Goal: Task Accomplishment & Management: Manage account settings

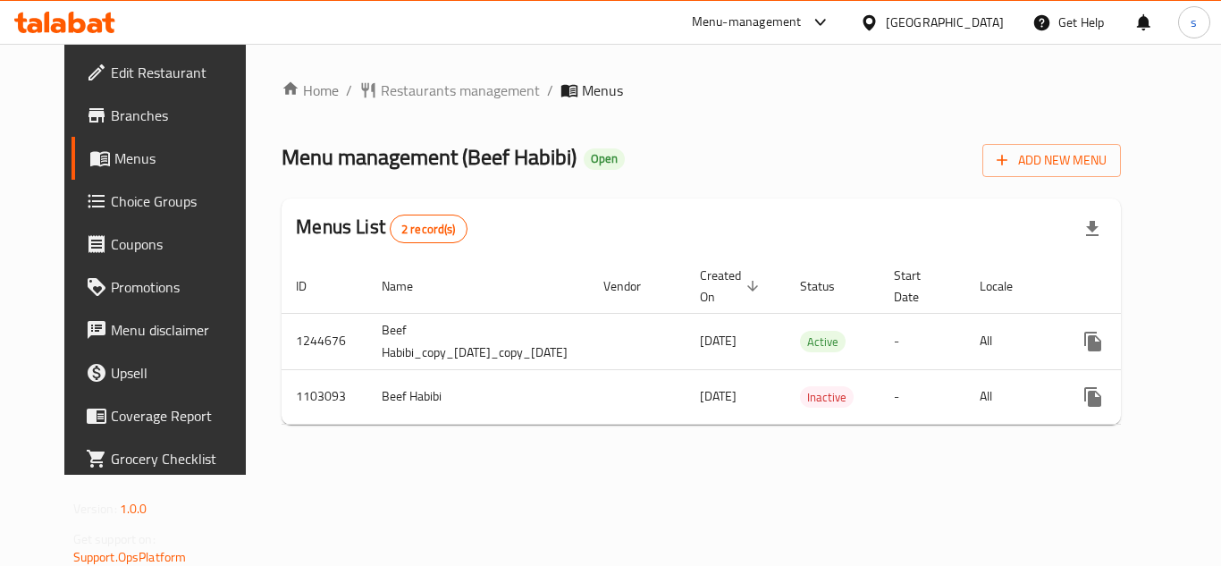
click at [114, 161] on span "Menus" at bounding box center [183, 157] width 139 height 21
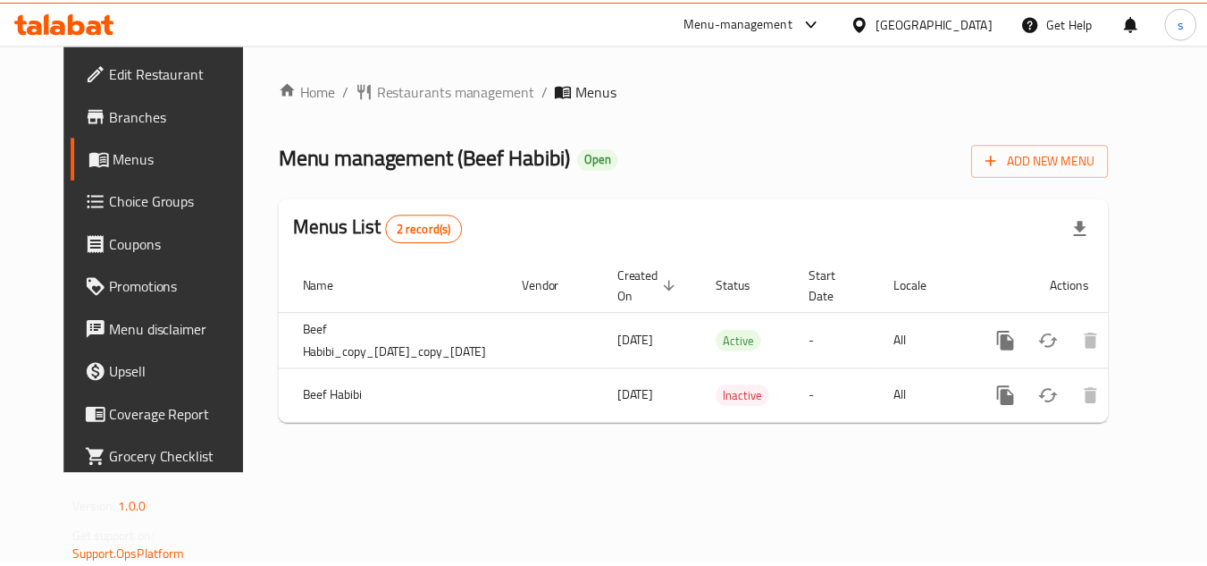
scroll to position [0, 90]
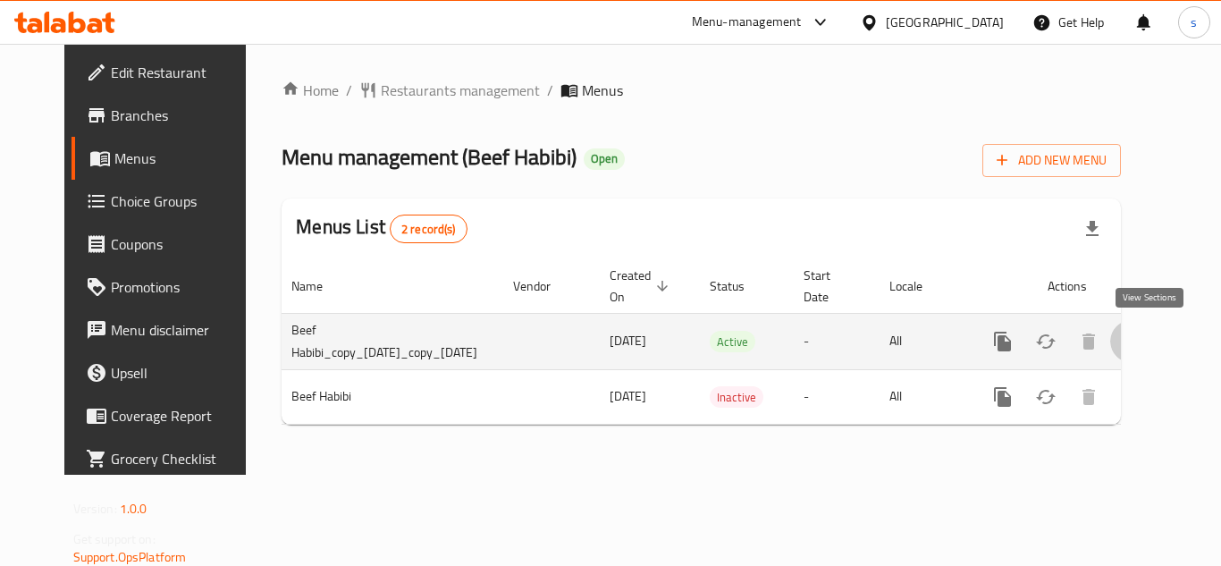
click at [1142, 345] on icon "enhanced table" at bounding box center [1131, 341] width 21 height 21
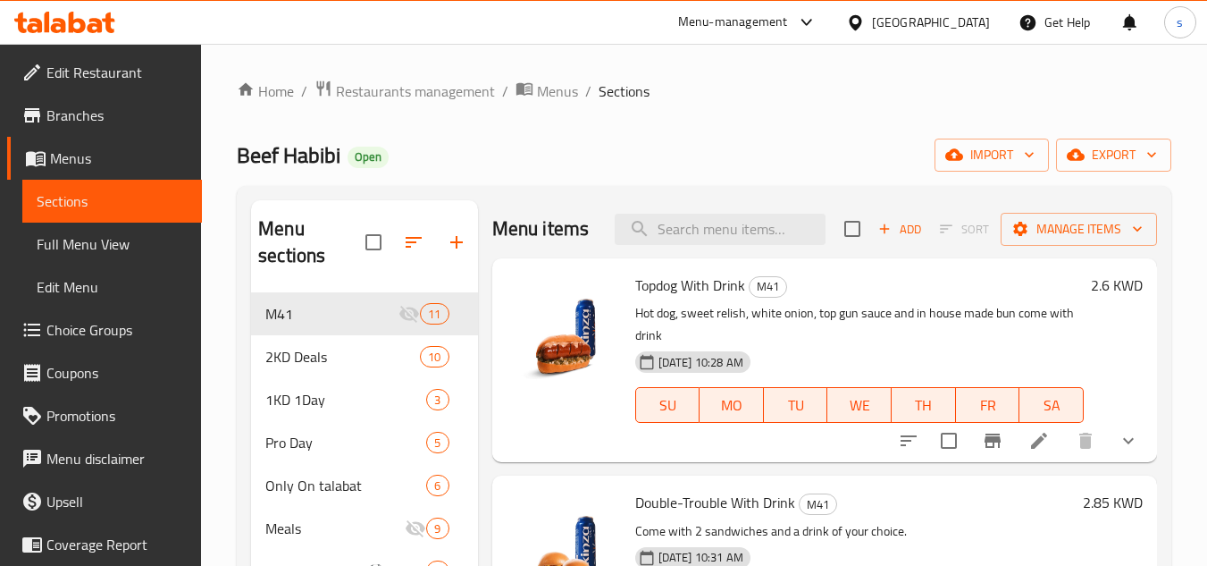
click at [71, 332] on span "Choice Groups" at bounding box center [116, 329] width 141 height 21
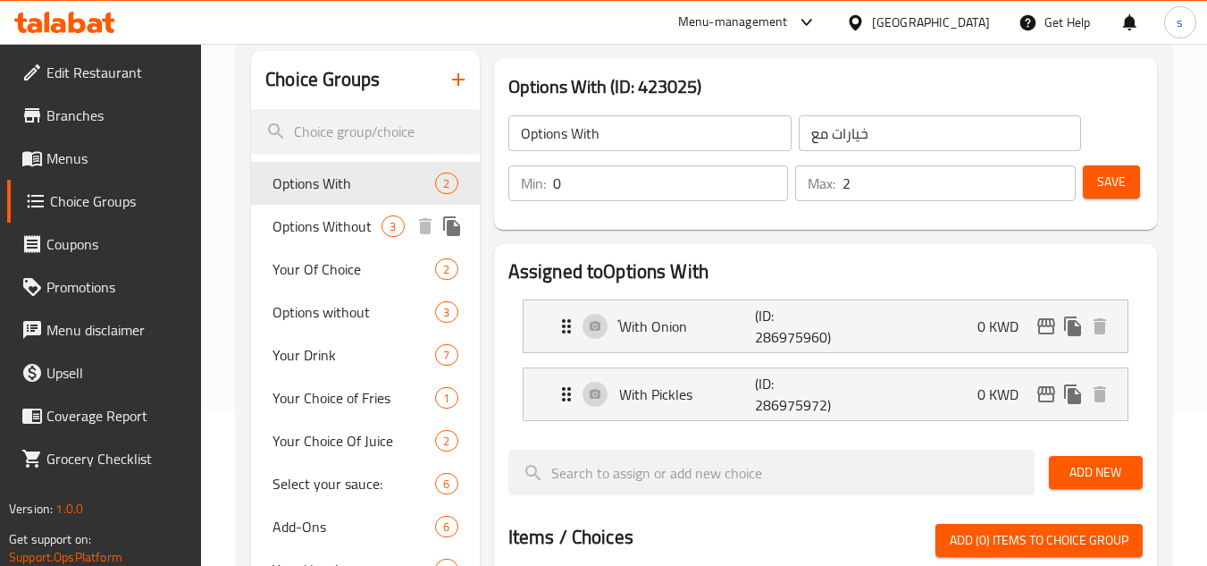
scroll to position [179, 0]
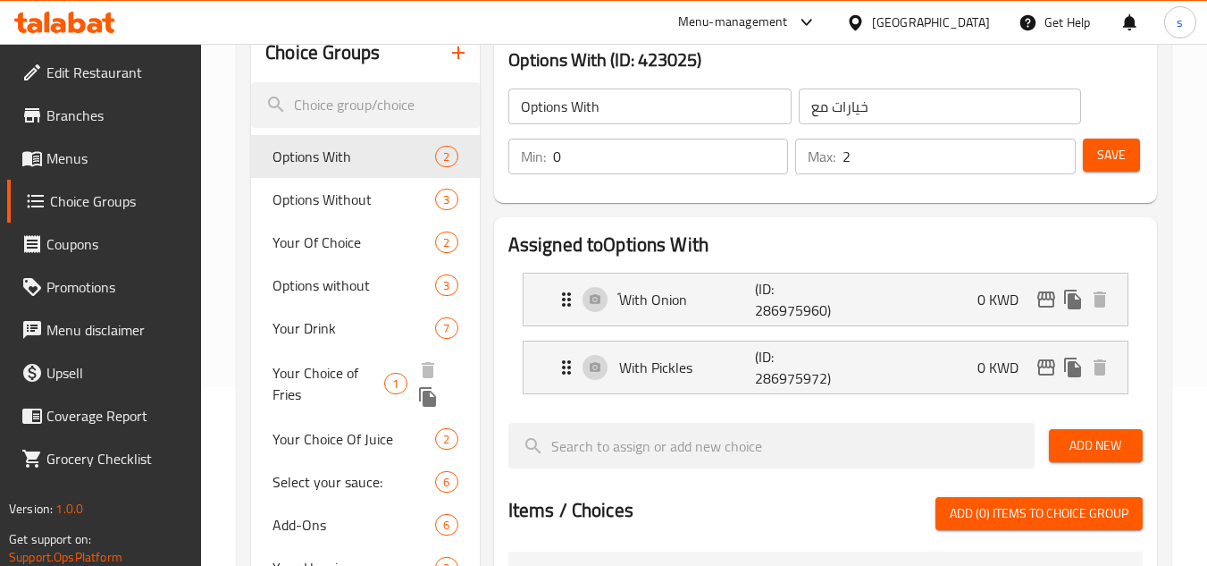
click at [332, 379] on span "Your Choice of Fries" at bounding box center [329, 383] width 112 height 43
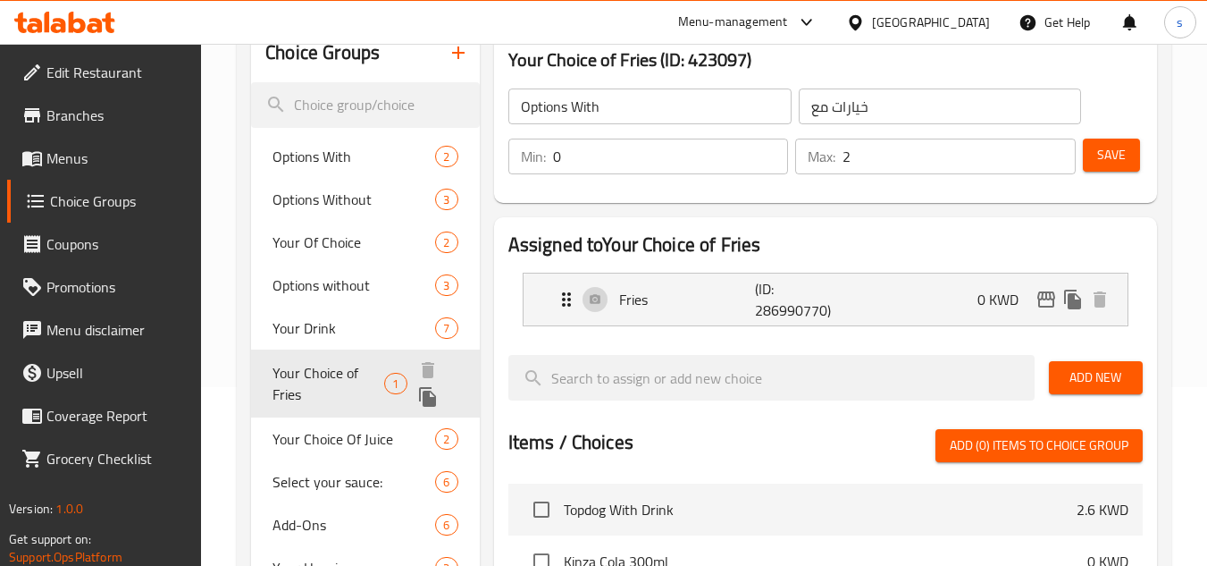
type input "Your Choice of Fries"
type input "اختيارك من البطاطس"
type input "1"
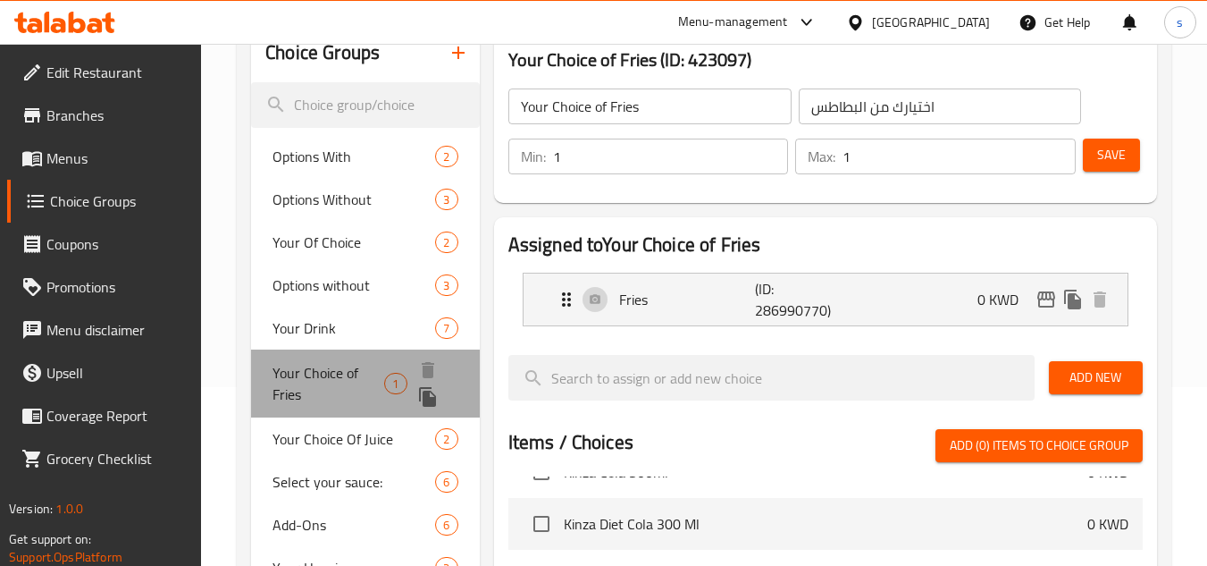
click at [334, 375] on span "Your Choice of Fries" at bounding box center [329, 383] width 112 height 43
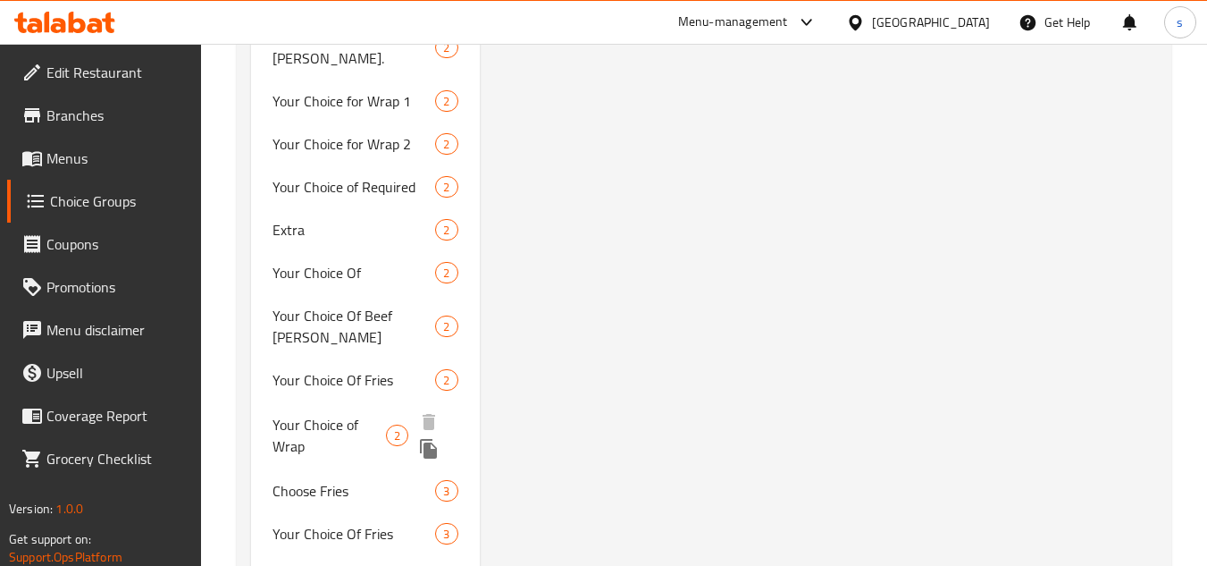
scroll to position [1860, 0]
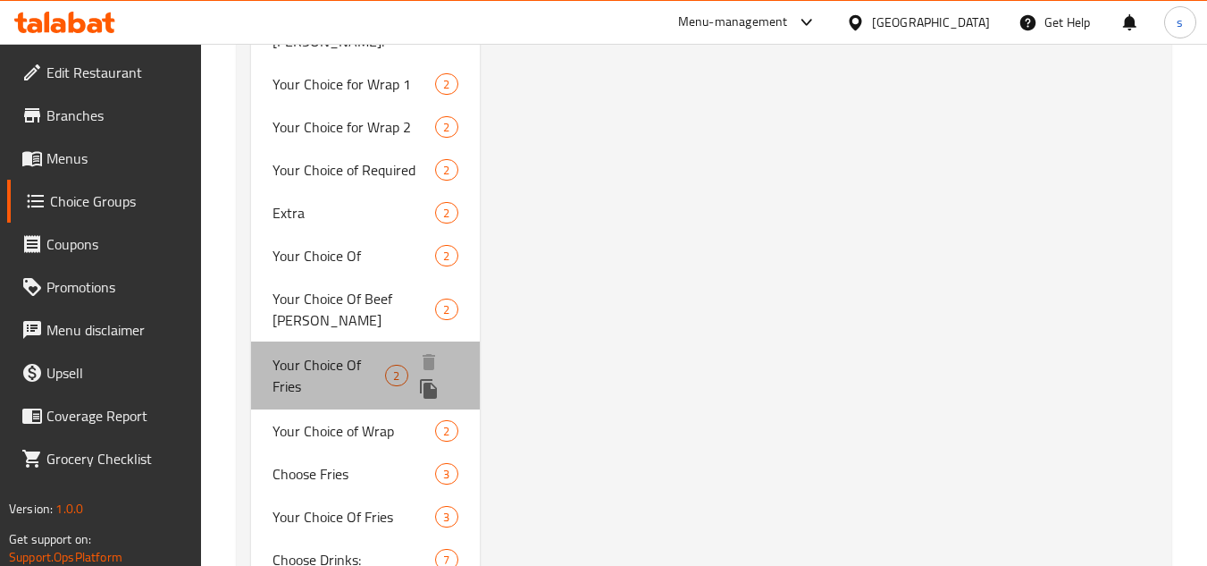
click at [343, 354] on span "Your Choice Of Fries" at bounding box center [329, 375] width 113 height 43
type input "Your Choice Of Fries"
type input "إختيارك من فرايز"
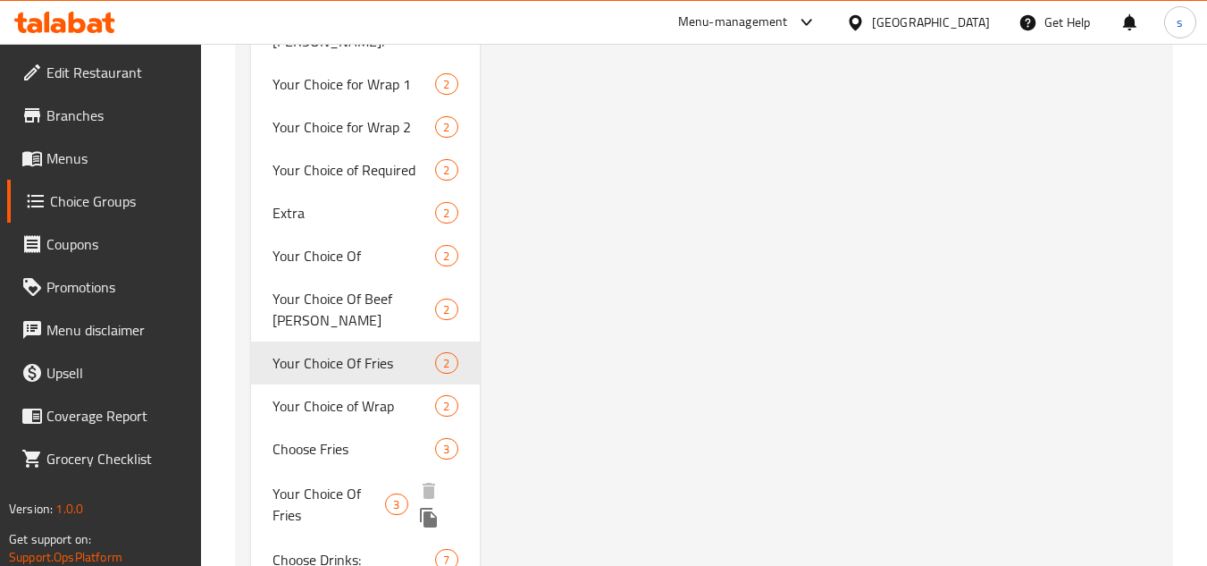
click at [352, 483] on span "Your Choice Of Fries" at bounding box center [329, 504] width 113 height 43
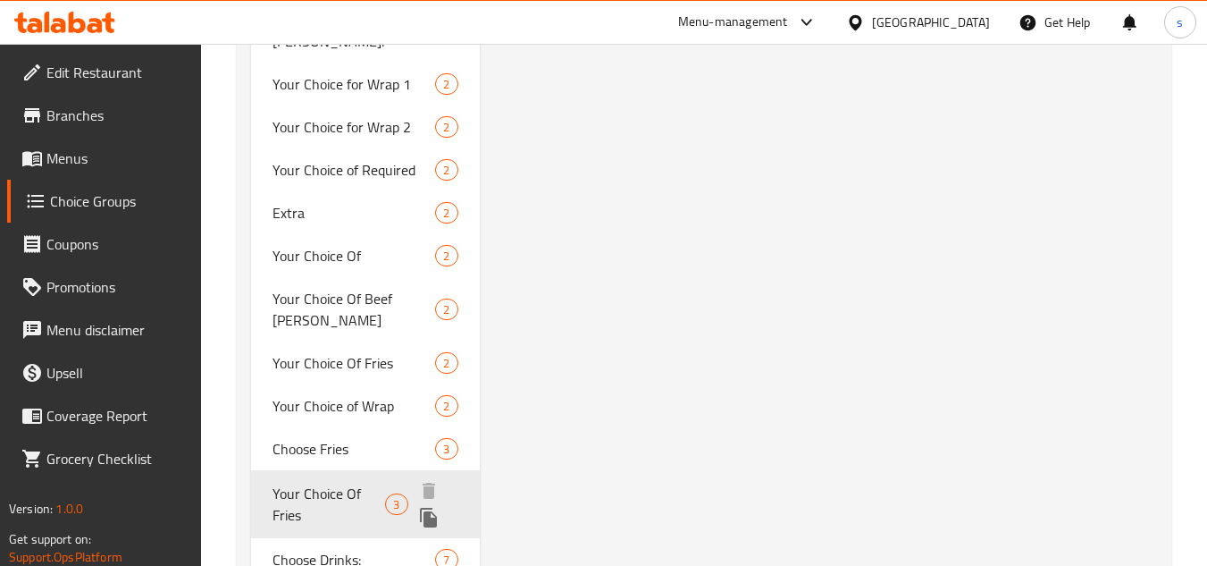
type input "Your Choice Of Fries"
type input "[PERSON_NAME]"
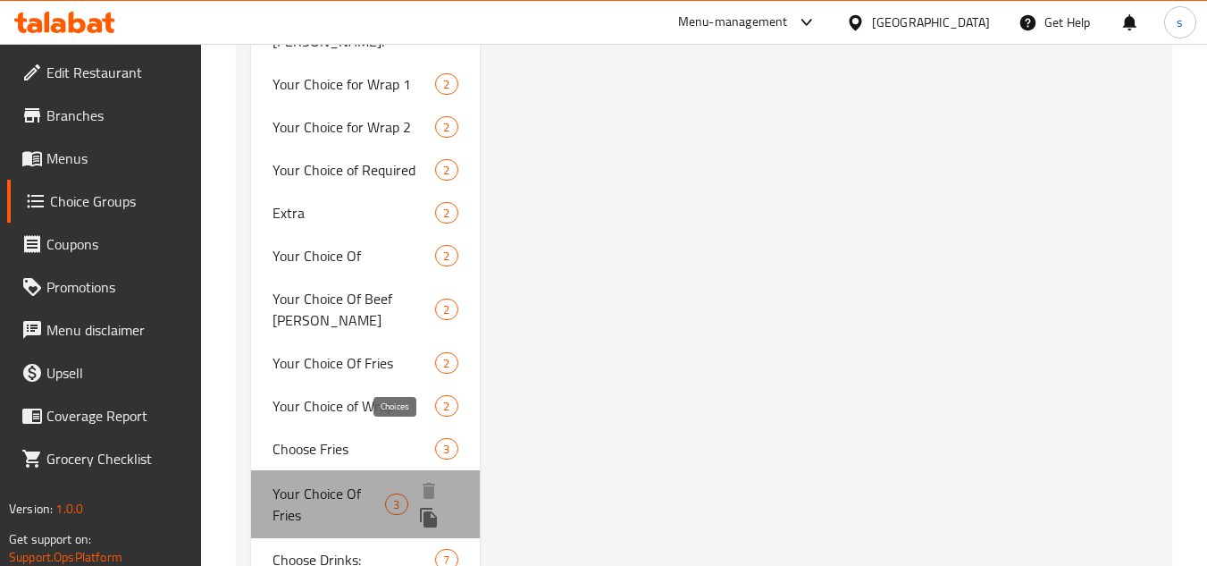
click at [388, 496] on span "3" at bounding box center [396, 504] width 21 height 17
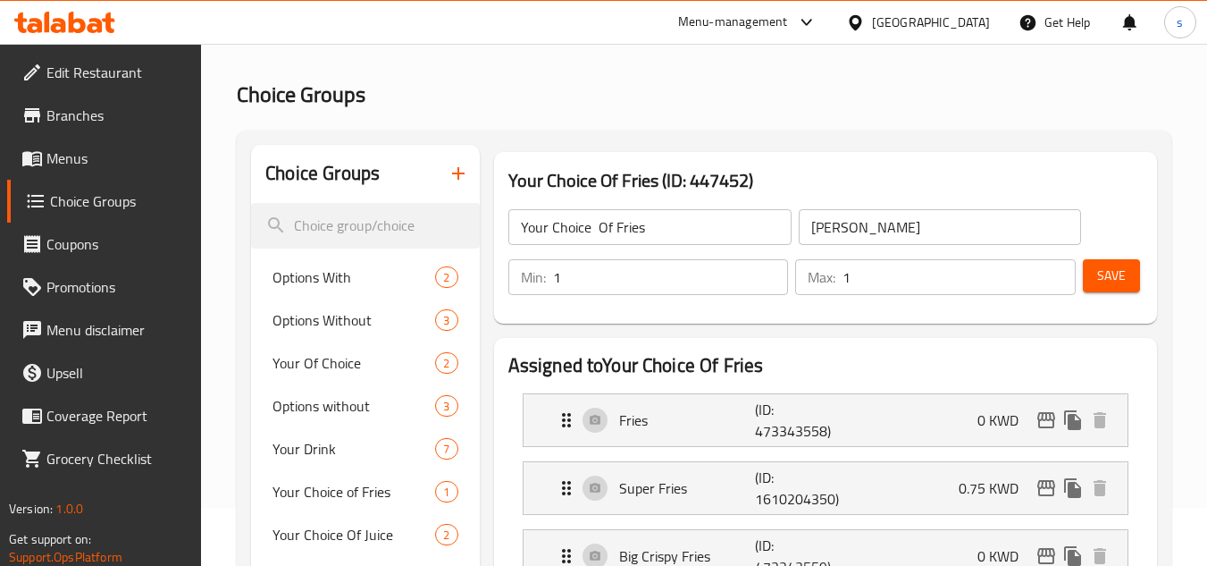
scroll to position [89, 0]
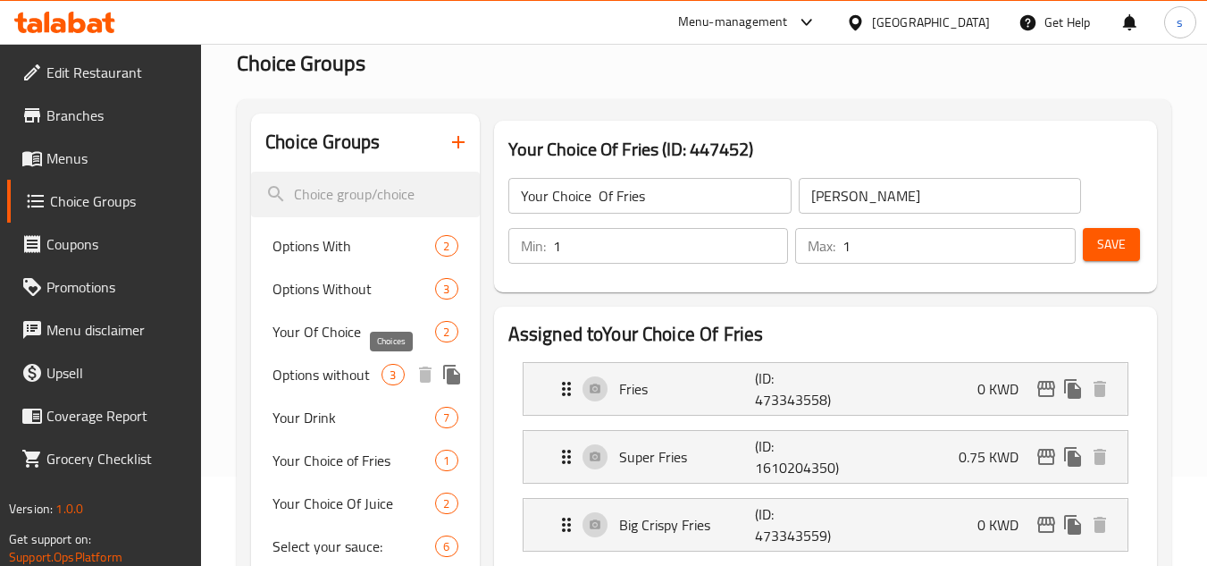
click at [393, 373] on span "3" at bounding box center [393, 374] width 21 height 17
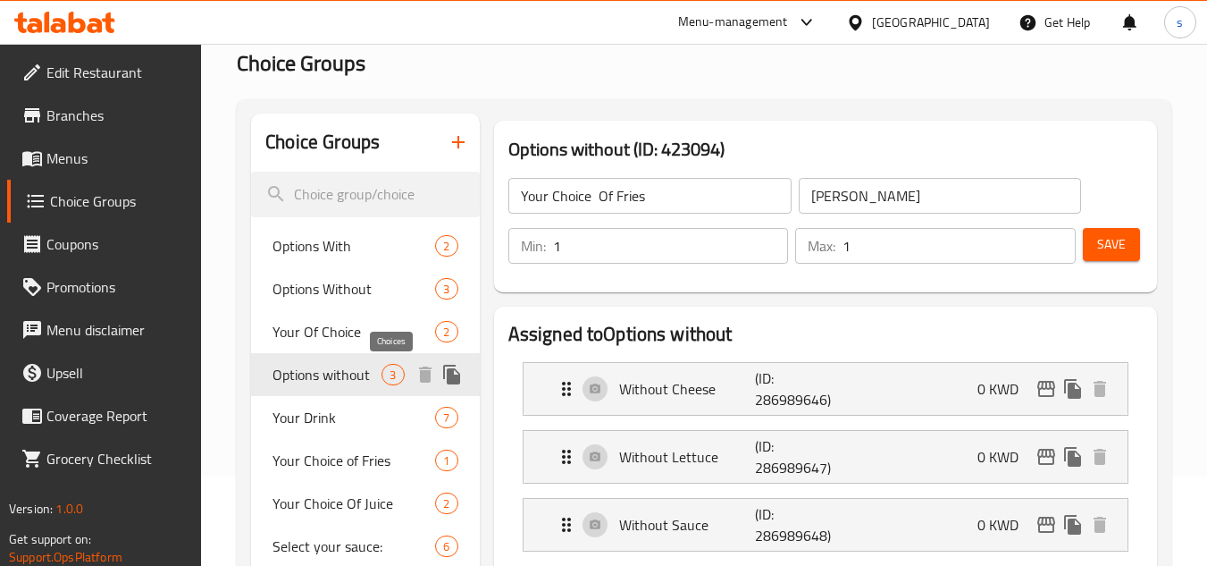
type input "Options without"
type input "خيارات بدون"
type input "0"
type input "3"
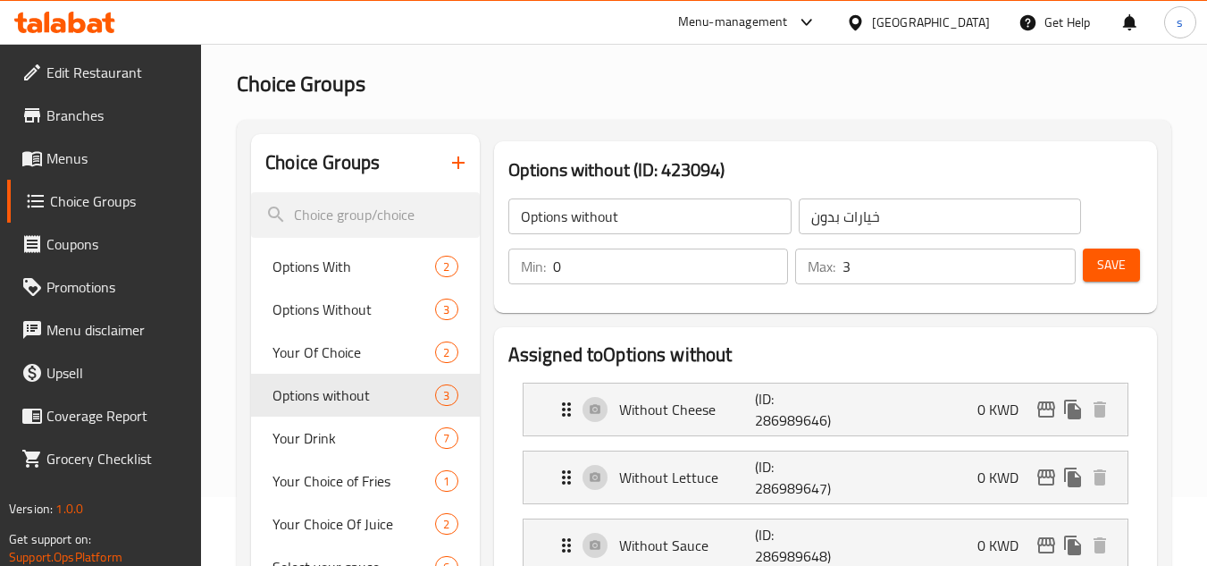
scroll to position [0, 0]
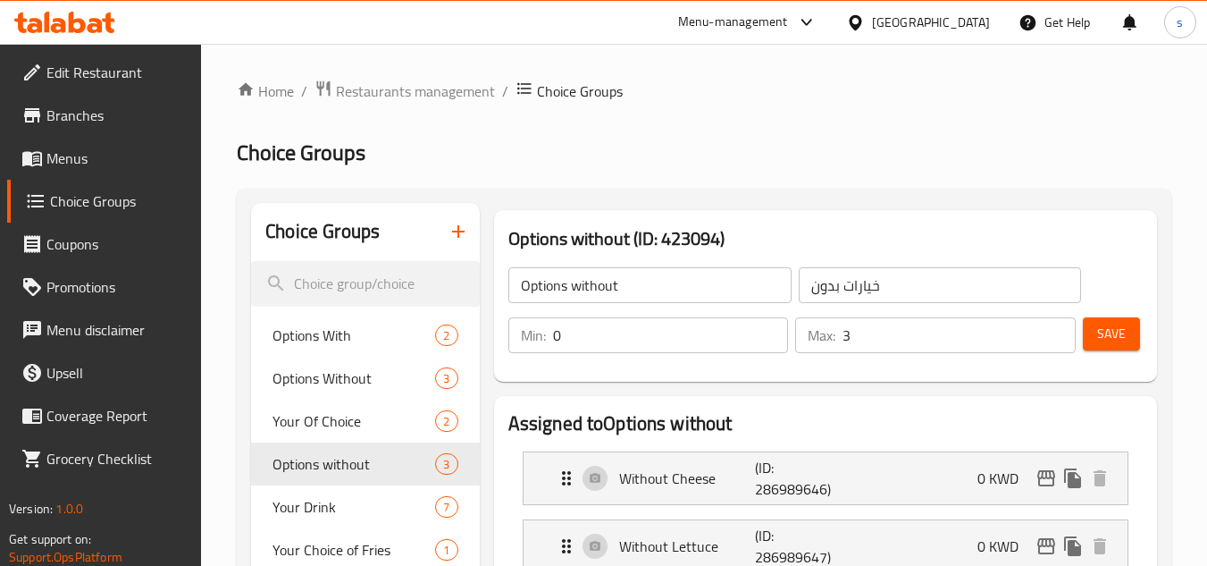
click at [112, 204] on span "Choice Groups" at bounding box center [119, 200] width 138 height 21
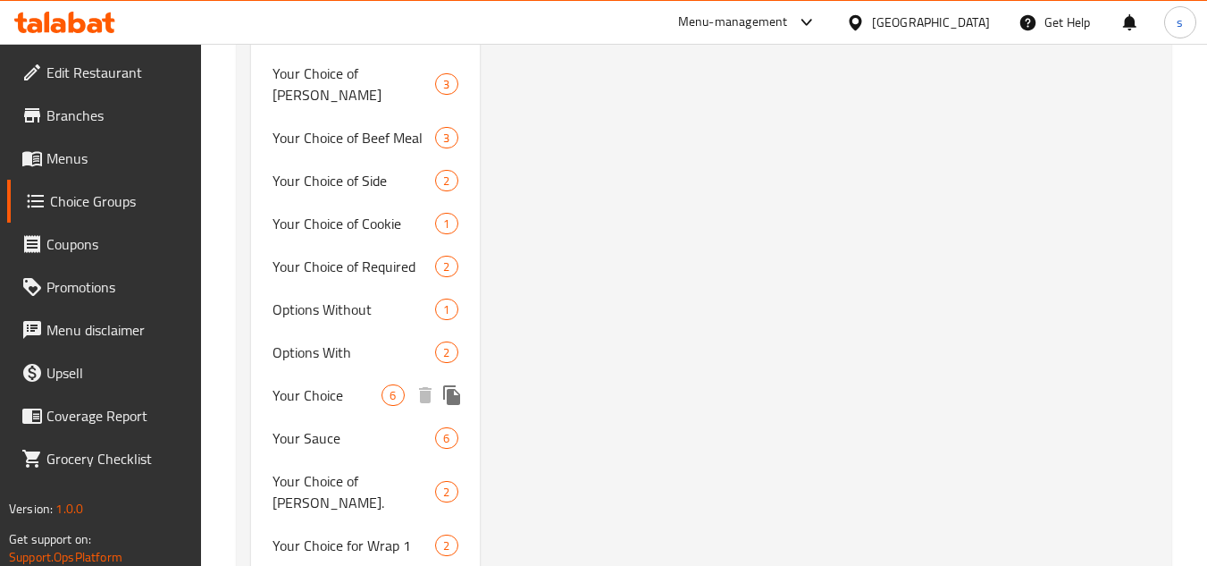
scroll to position [1430, 0]
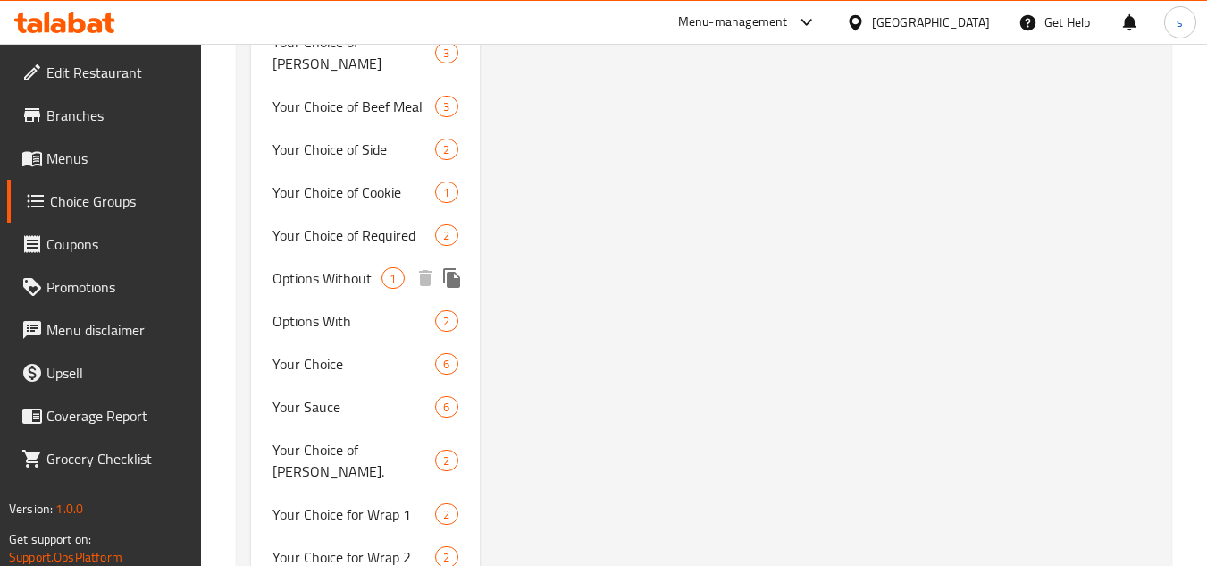
click at [364, 267] on span "Options Without" at bounding box center [327, 277] width 109 height 21
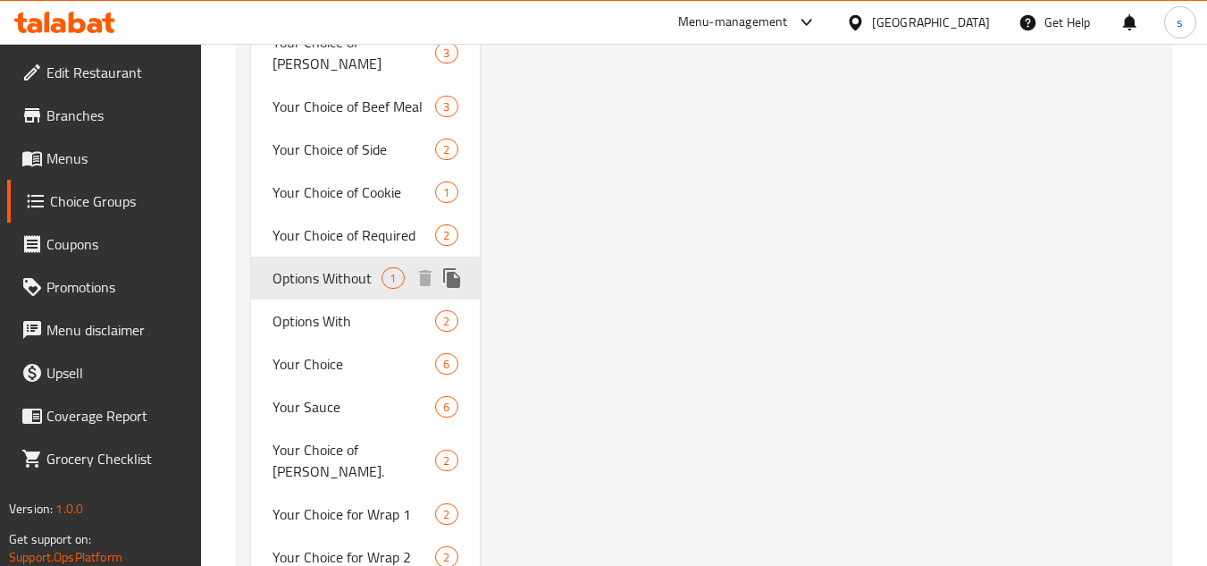
type input "Options Without"
type input "1"
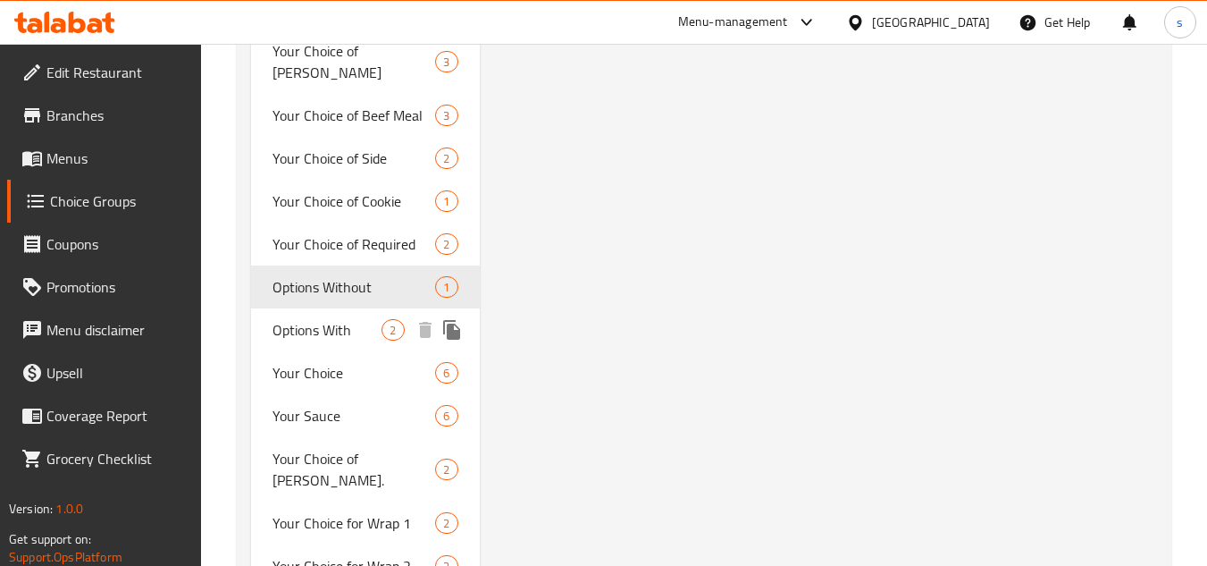
scroll to position [1519, 0]
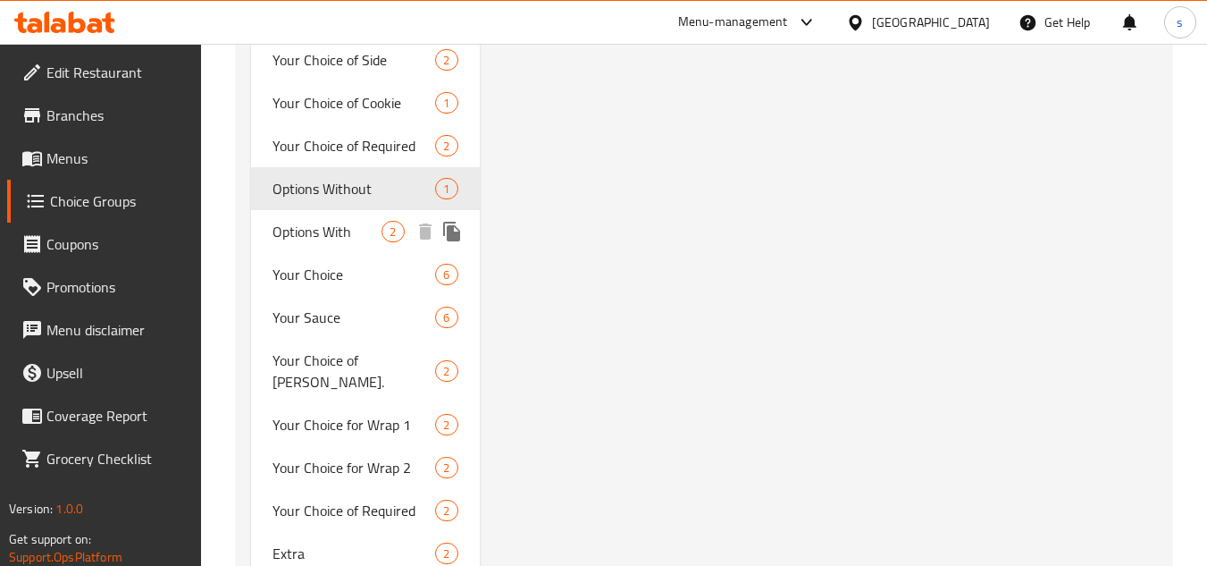
click at [322, 221] on span "Options With" at bounding box center [327, 231] width 109 height 21
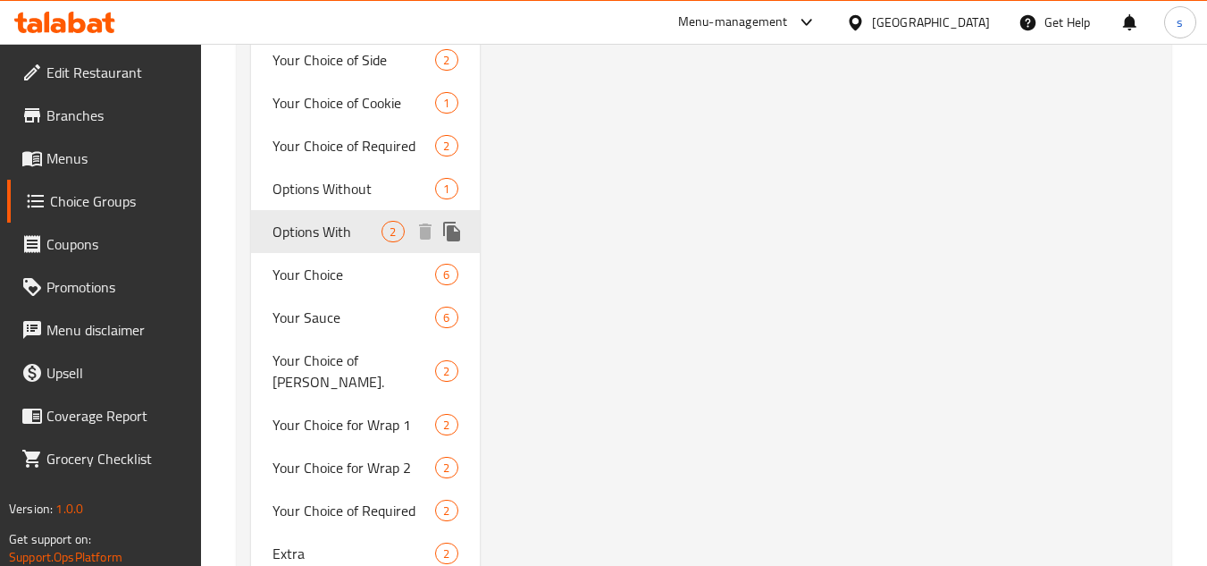
type input "Options With"
type input "الخيارات مع"
type input "2"
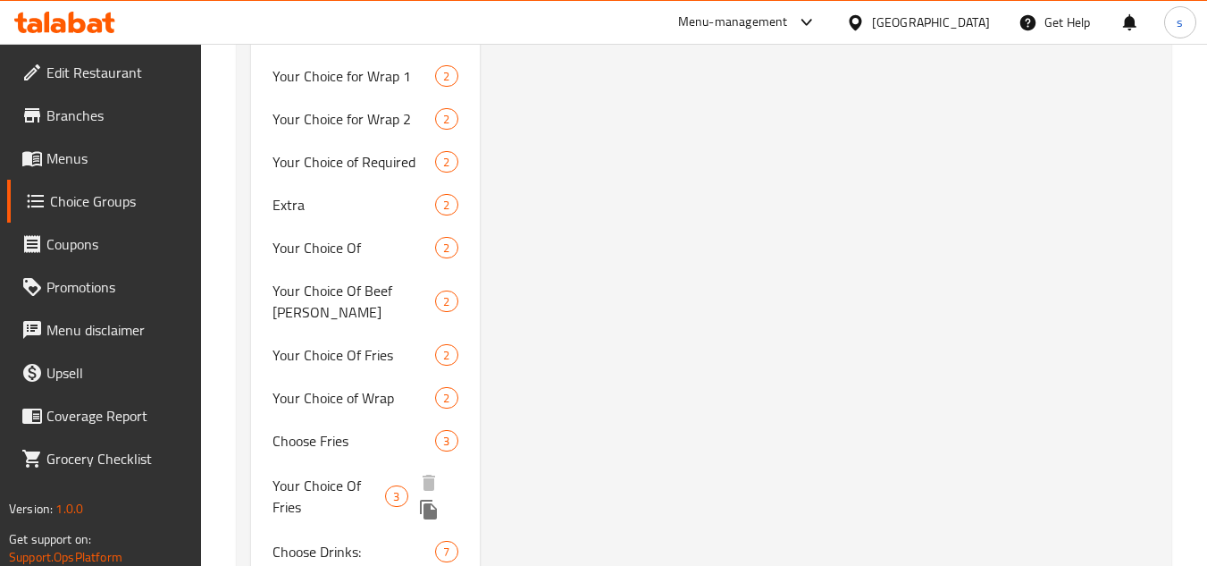
scroll to position [1843, 0]
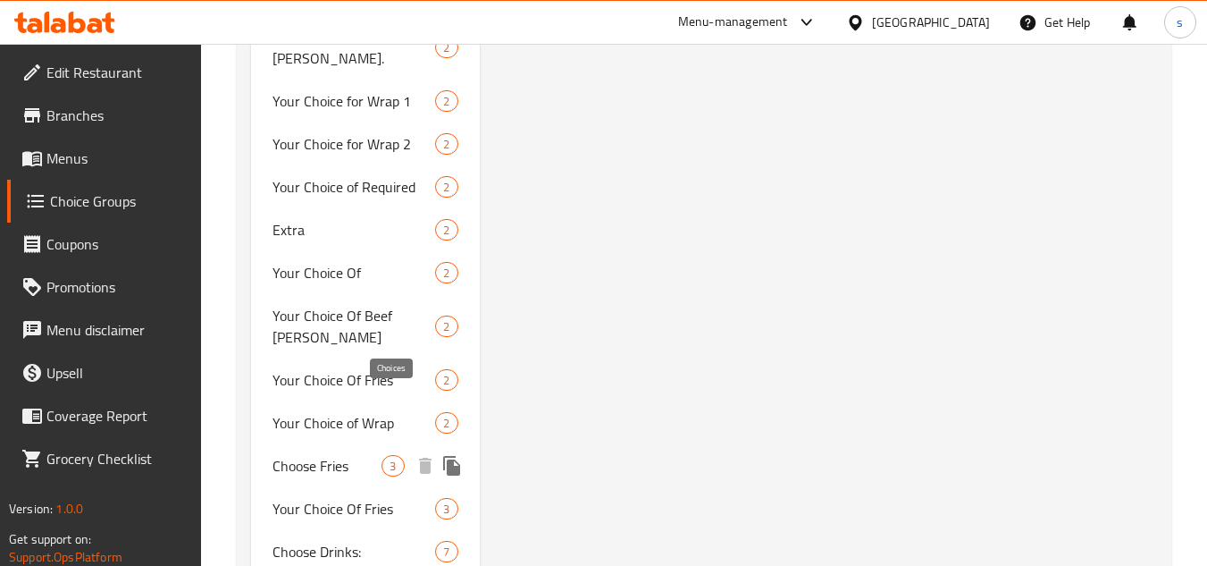
click at [391, 458] on span "3" at bounding box center [393, 466] width 21 height 17
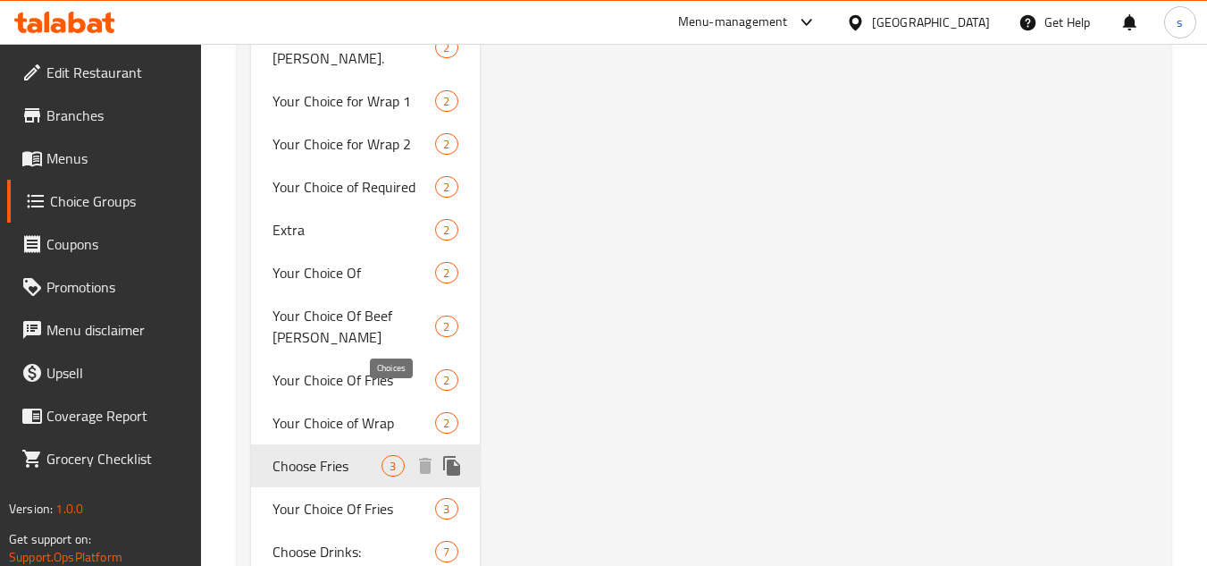
type input "Choose Fries"
type input "اختر البطاطس المقلية"
type input "1"
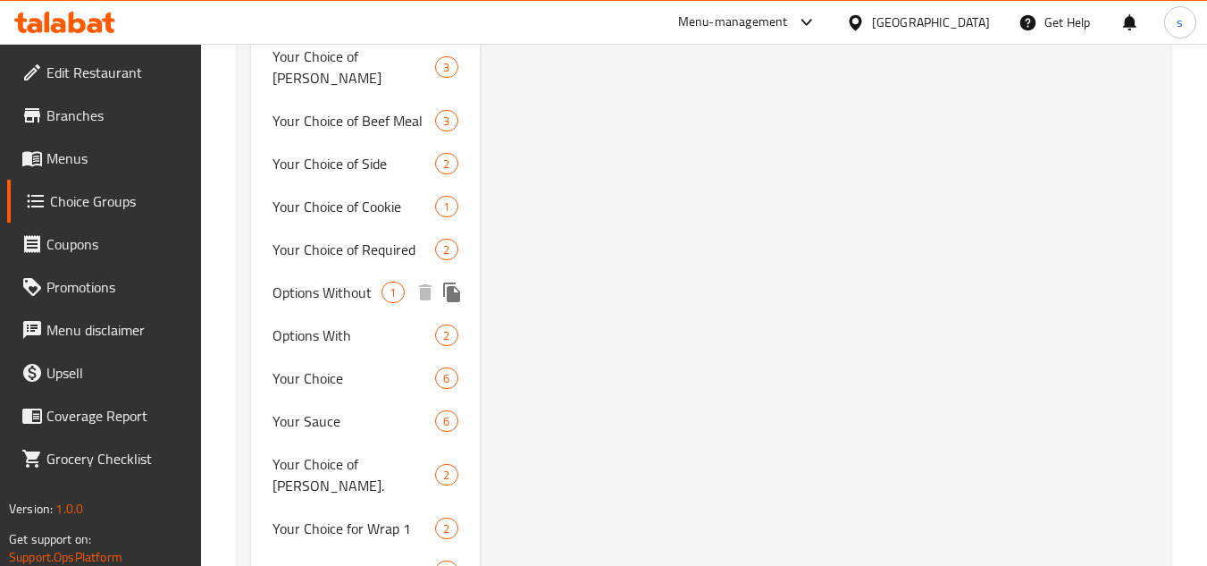
scroll to position [1430, 0]
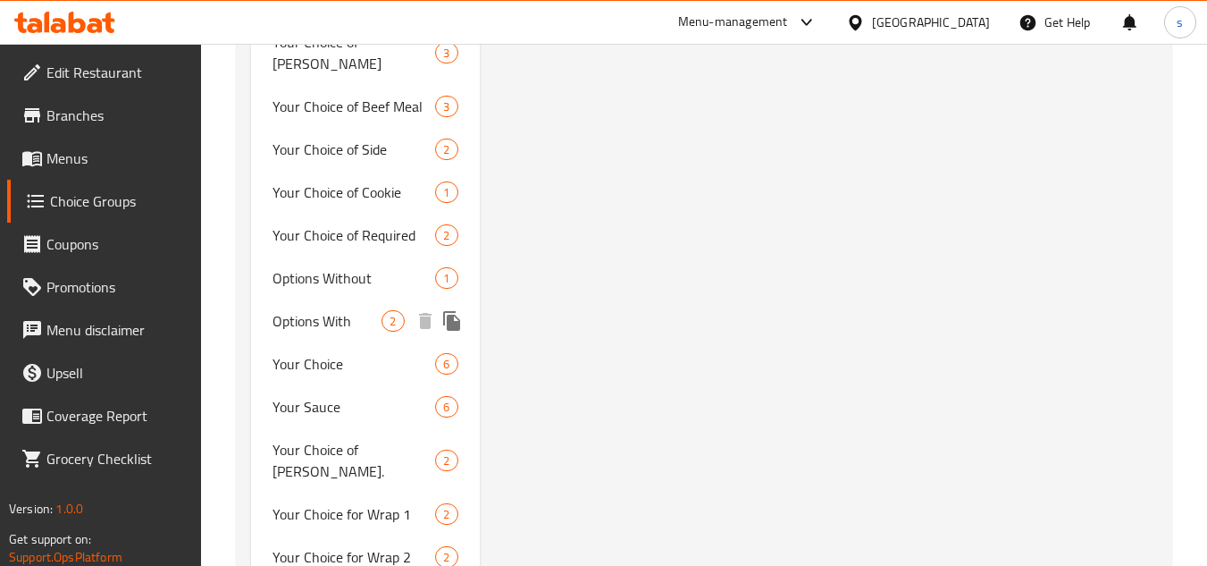
click at [390, 313] on span "2" at bounding box center [393, 321] width 21 height 17
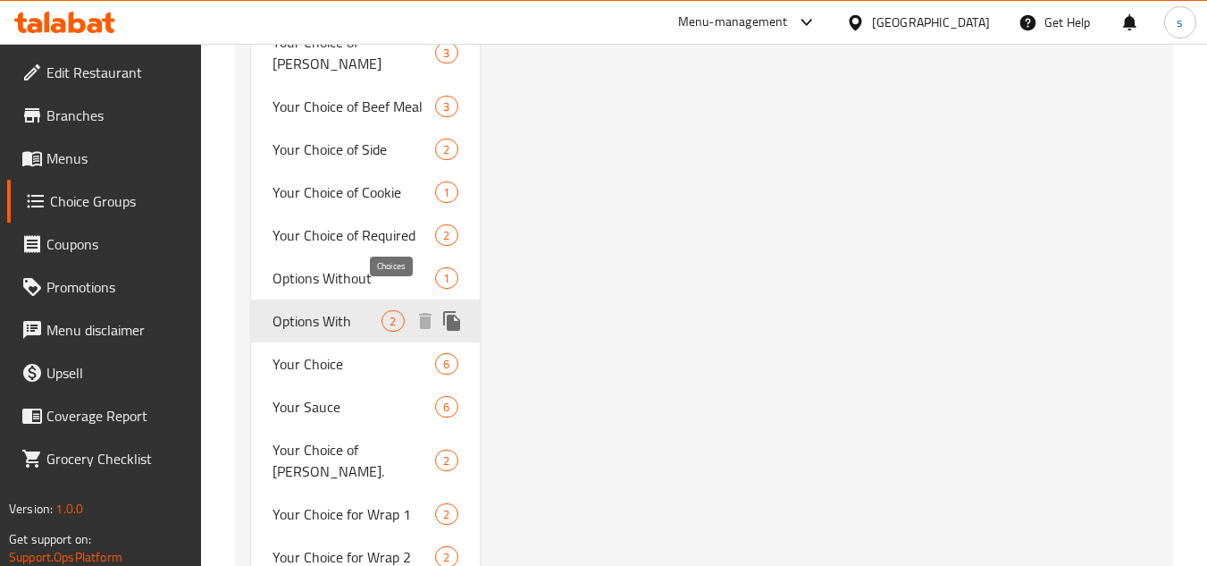
type input "Options With"
type input "الخيارات مع"
type input "0"
type input "2"
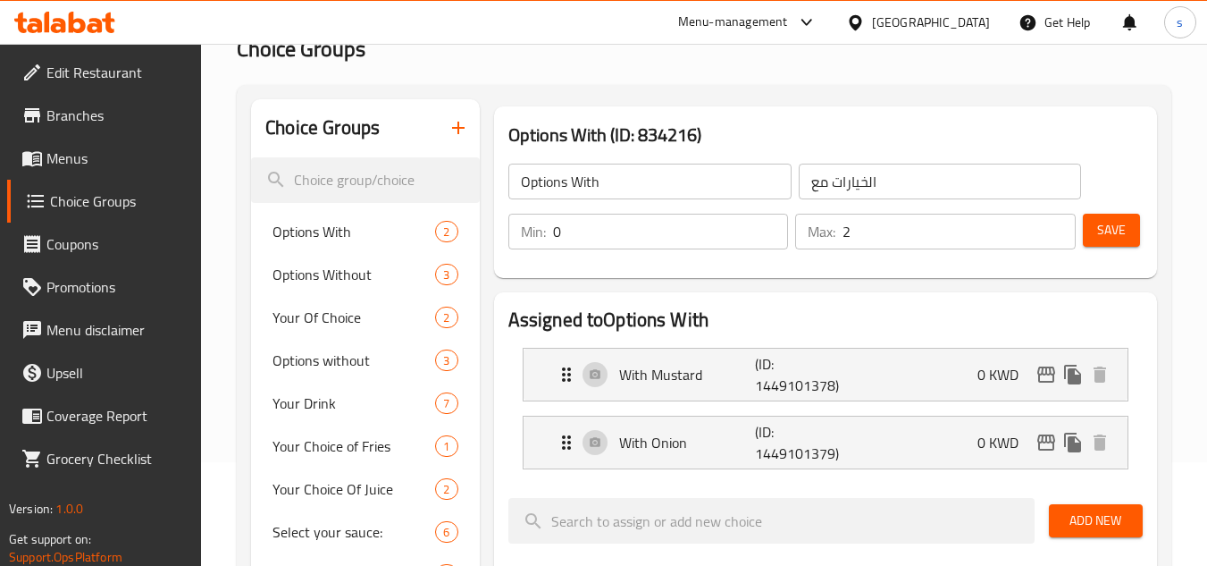
scroll to position [89, 0]
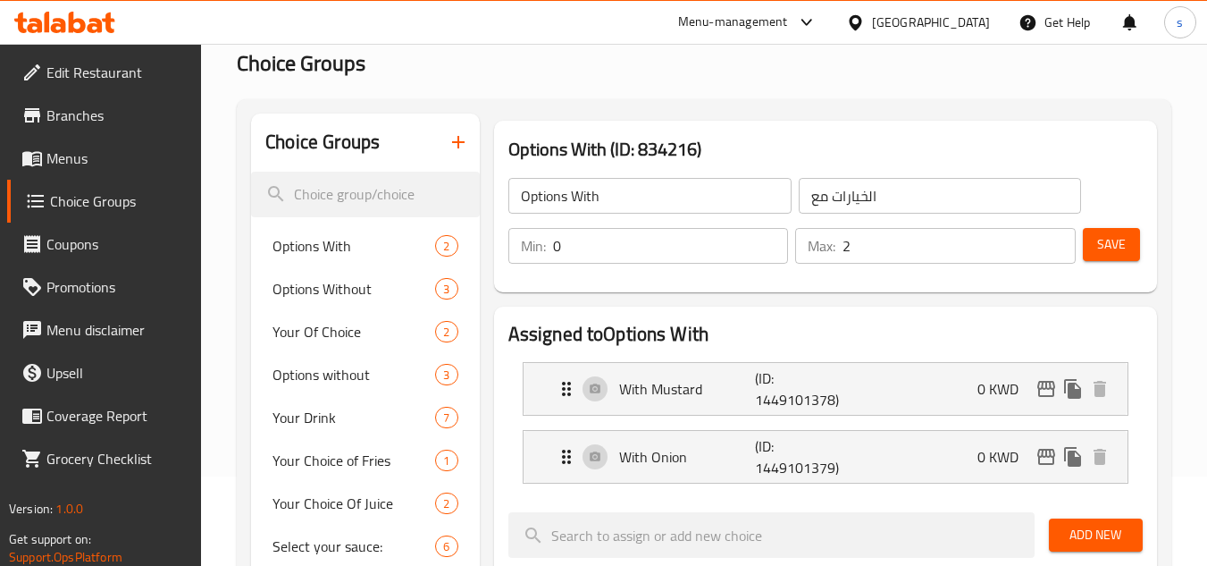
click at [955, 27] on div "[GEOGRAPHIC_DATA]" at bounding box center [931, 23] width 118 height 20
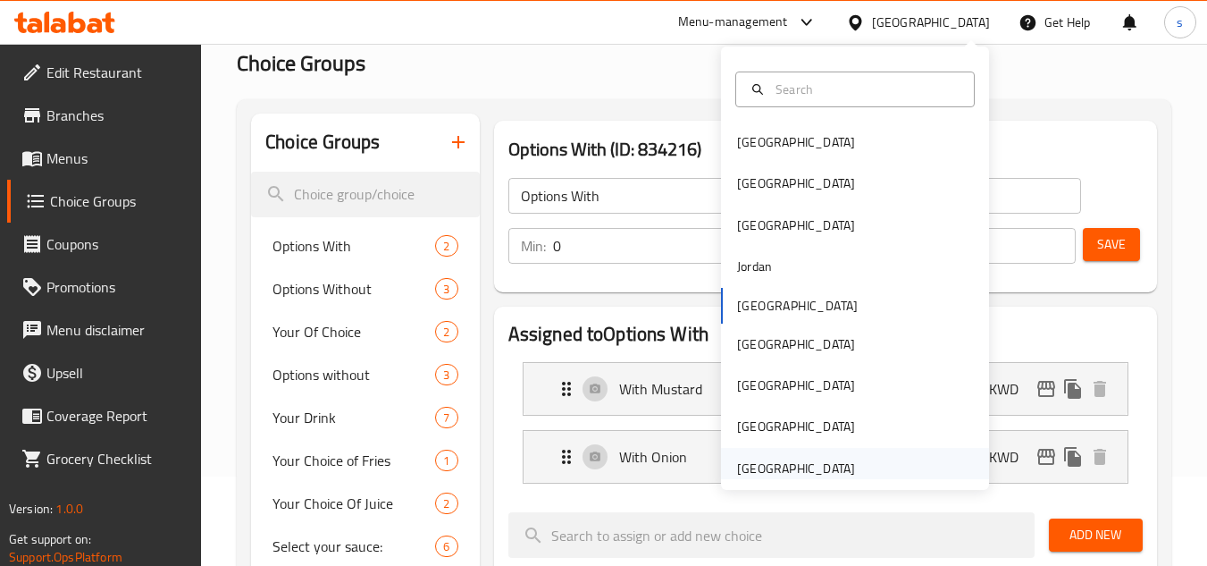
click at [847, 456] on div "[GEOGRAPHIC_DATA]" at bounding box center [796, 468] width 147 height 41
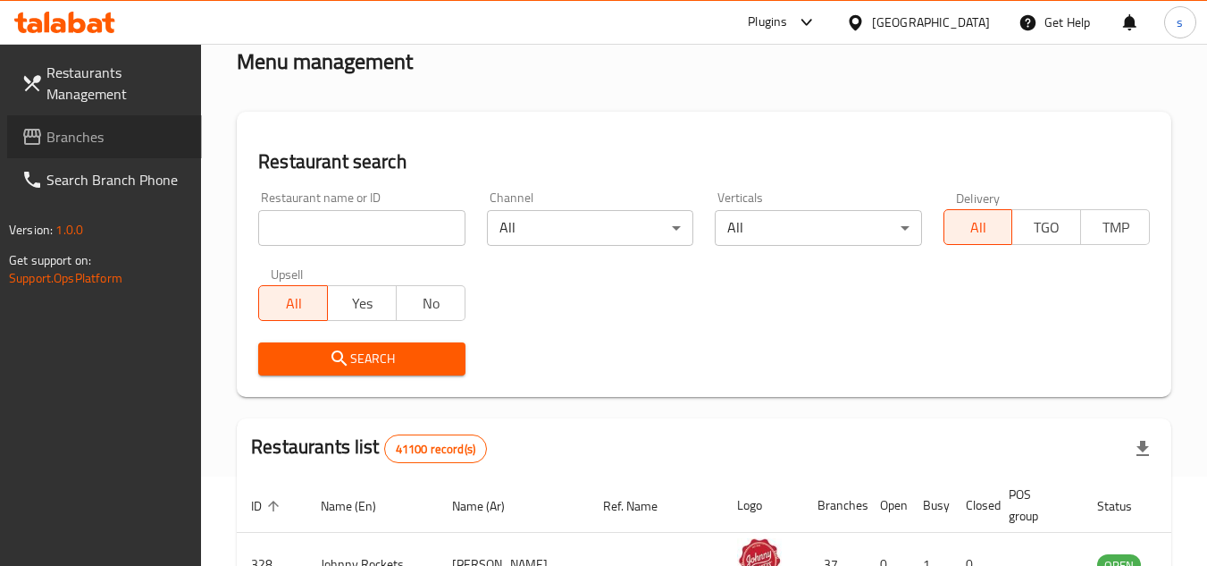
click at [95, 136] on span "Branches" at bounding box center [116, 136] width 141 height 21
